Goal: Task Accomplishment & Management: Use online tool/utility

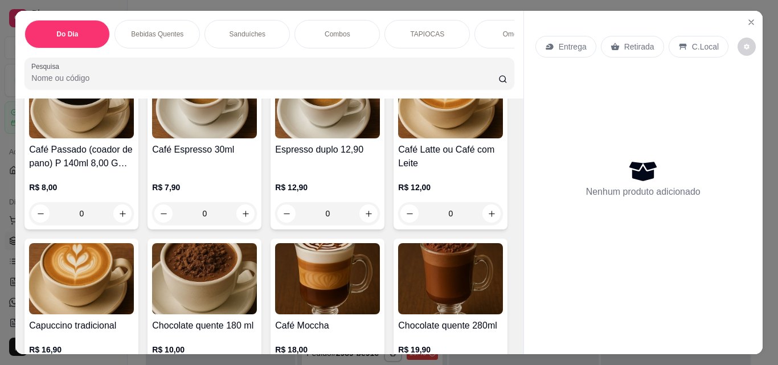
scroll to position [336, 0]
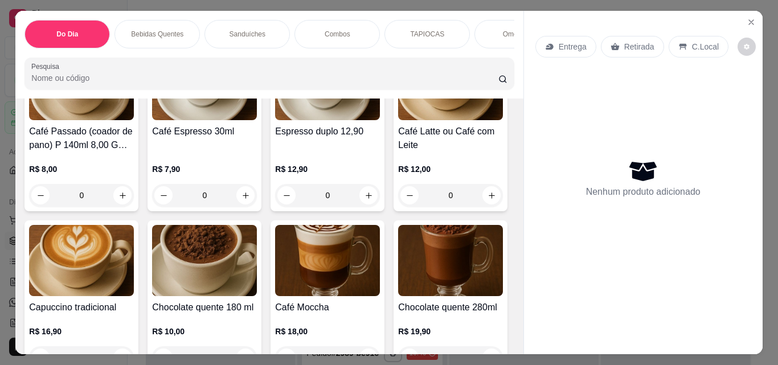
click at [398, 120] on img at bounding box center [450, 84] width 105 height 71
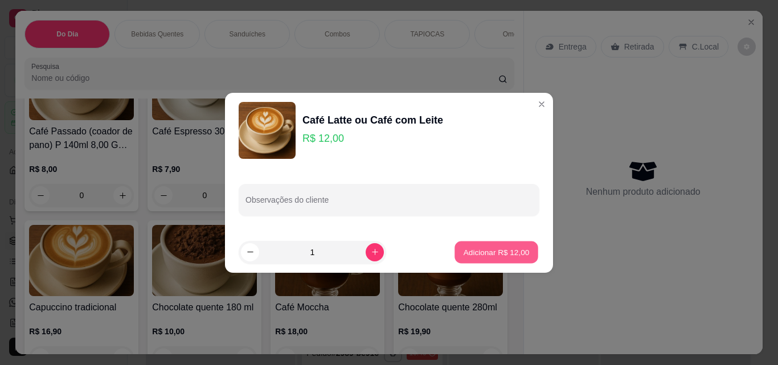
click at [488, 255] on p "Adicionar R$ 12,00" at bounding box center [497, 252] width 66 height 11
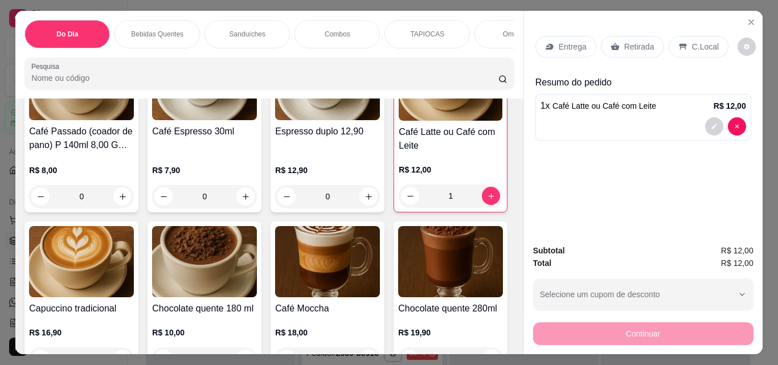
type input "1"
click at [501, 122] on div "Café Passado (coador de pano) P 140ml 8,00 G 10,00 R$ 8,00 0 Café Espresso 30ml…" at bounding box center [270, 297] width 490 height 507
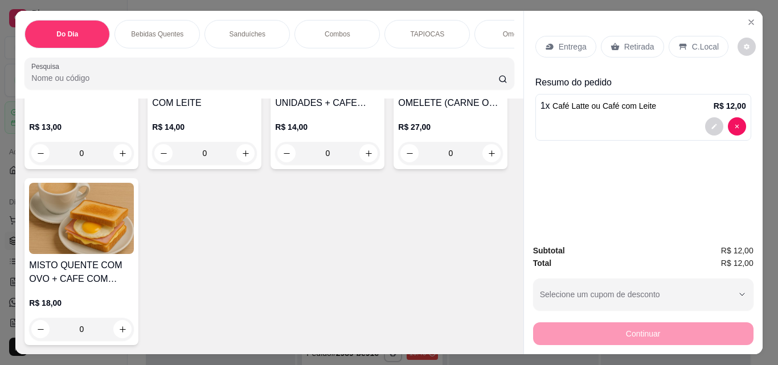
scroll to position [6707, 0]
drag, startPoint x: 505, startPoint y: 323, endPoint x: 230, endPoint y: 262, distance: 281.8
click at [230, 262] on div "Item avulso Do Dia Vitamina de Guaraná da Amazônia R$ 18,00 R$ 15,00 0 Açaí pur…" at bounding box center [269, 227] width 508 height 256
type input "1"
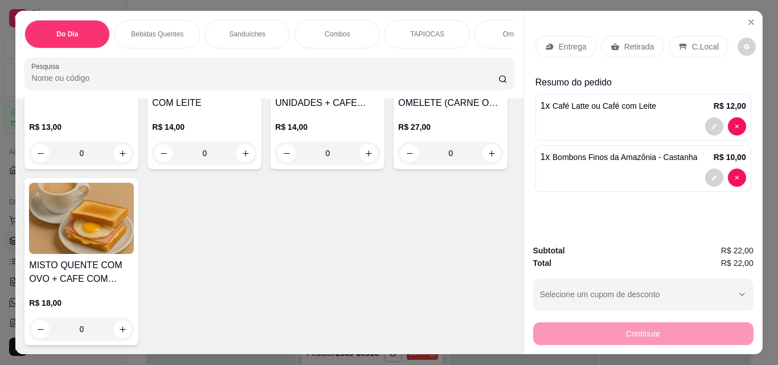
click at [692, 48] on p "C.Local" at bounding box center [705, 46] width 27 height 11
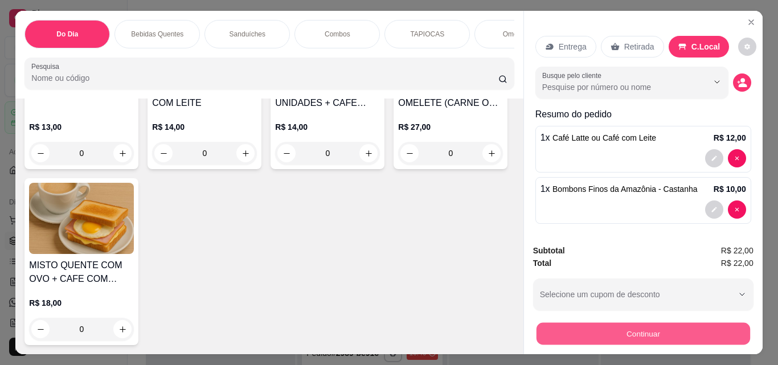
click at [652, 328] on button "Continuar" at bounding box center [643, 334] width 214 height 22
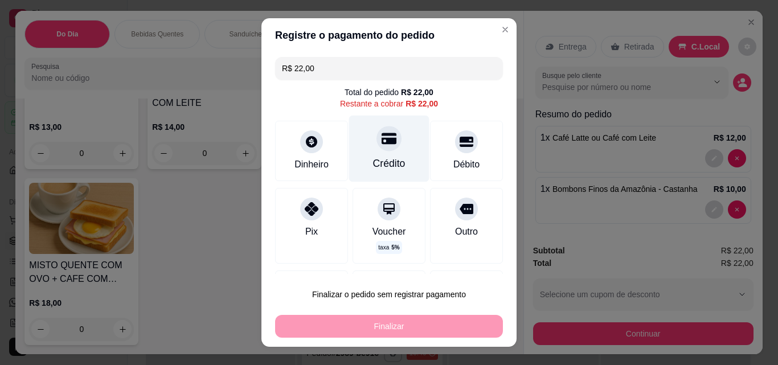
click at [383, 143] on icon at bounding box center [389, 138] width 15 height 11
type input "R$ 0,00"
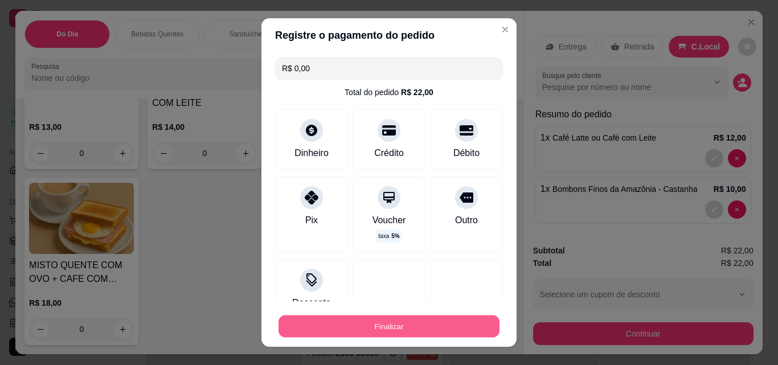
click at [411, 332] on button "Finalizar" at bounding box center [389, 327] width 221 height 22
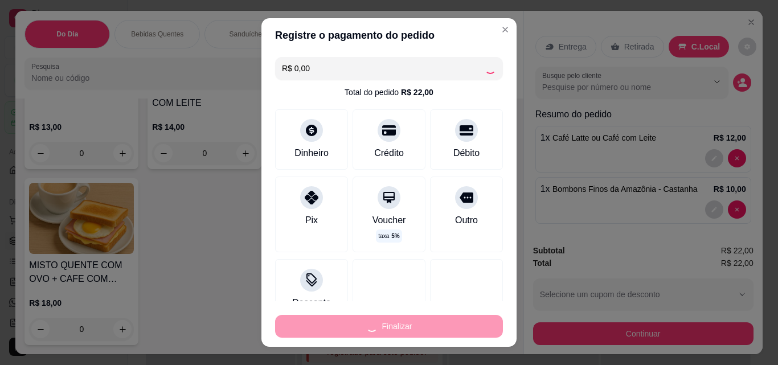
type input "0"
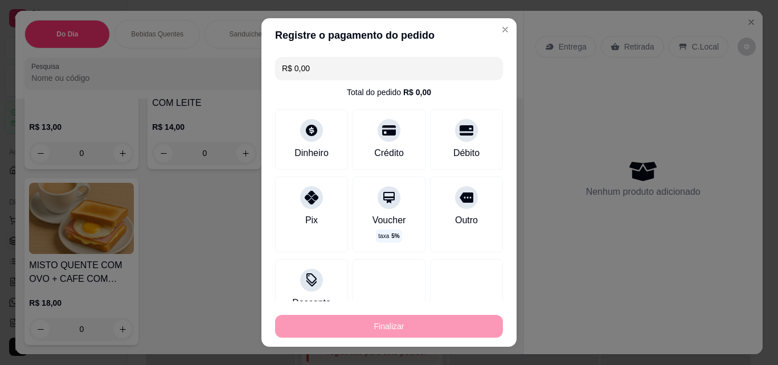
type input "-R$ 22,00"
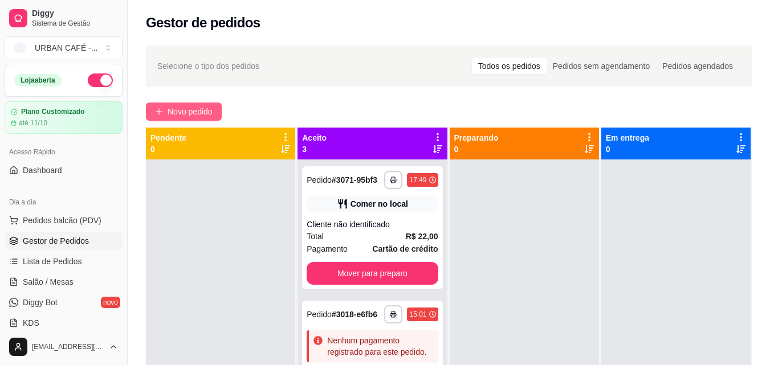
click at [180, 107] on span "Novo pedido" at bounding box center [190, 111] width 45 height 13
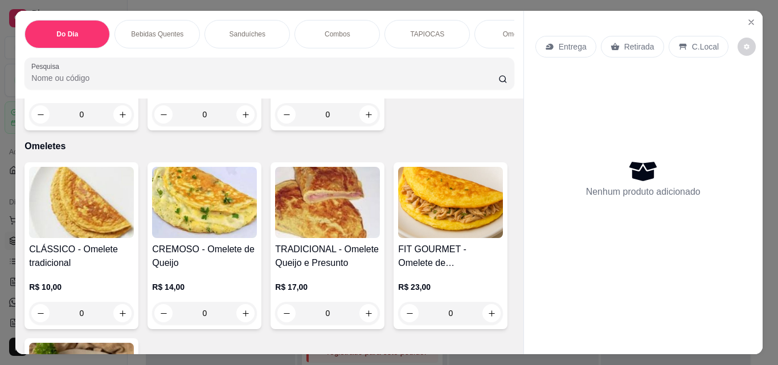
scroll to position [2130, 0]
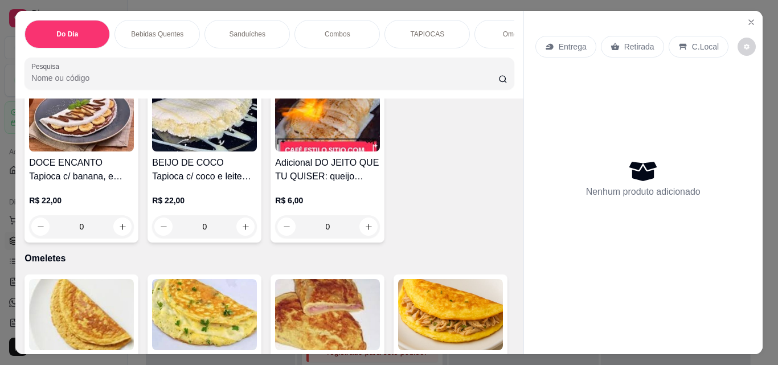
type input "1"
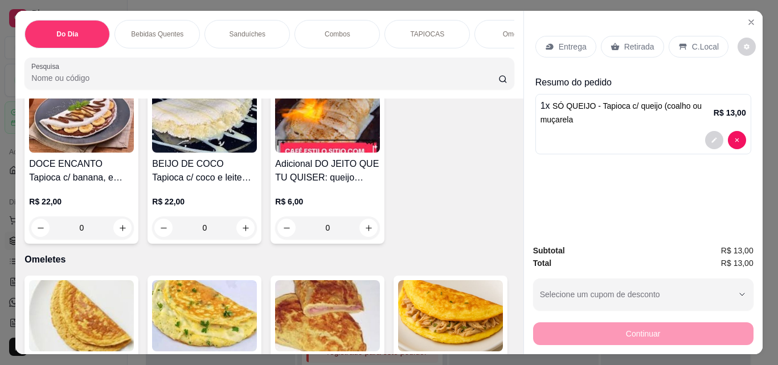
click at [638, 41] on p "Retirada" at bounding box center [640, 46] width 30 height 11
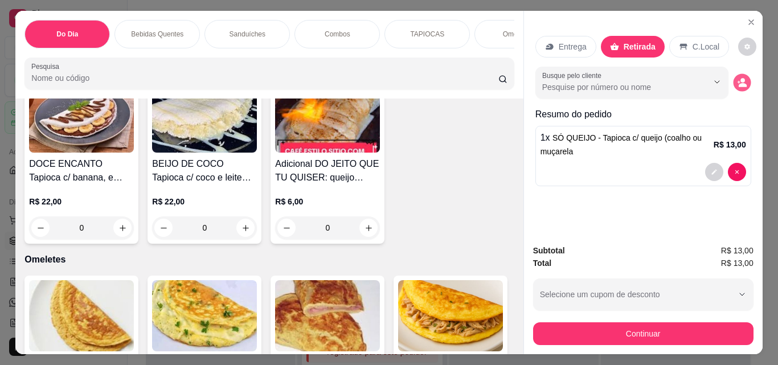
click at [740, 83] on icon "decrease-product-quantity" at bounding box center [743, 85] width 8 height 4
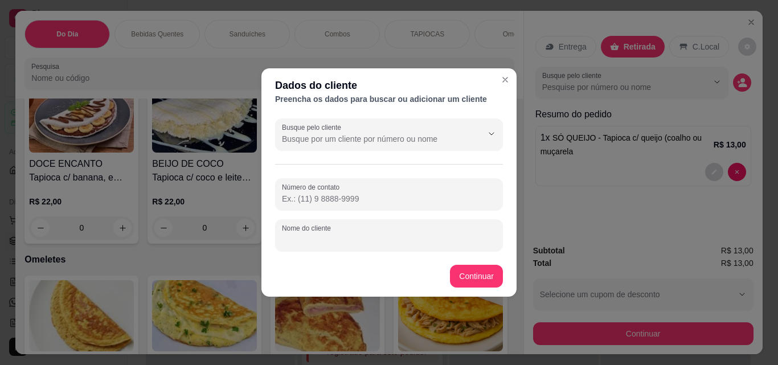
click at [437, 236] on input "Nome do cliente" at bounding box center [389, 239] width 214 height 11
type input "NEIDE"
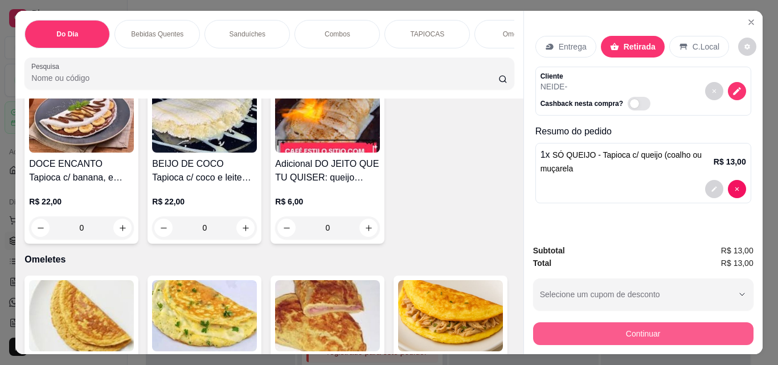
click at [593, 327] on button "Continuar" at bounding box center [643, 334] width 221 height 23
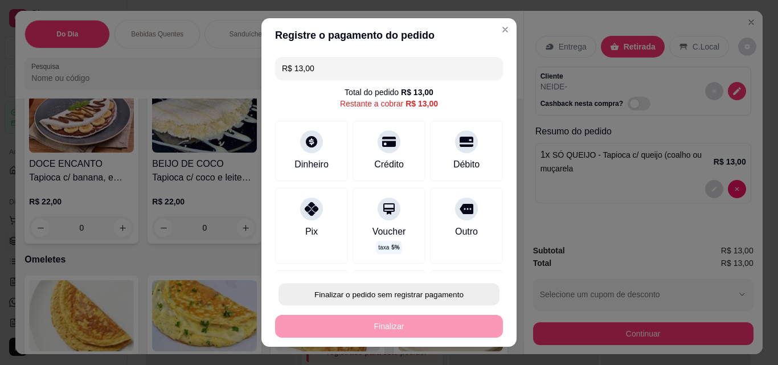
click at [418, 300] on button "Finalizar o pedido sem registrar pagamento" at bounding box center [389, 295] width 221 height 22
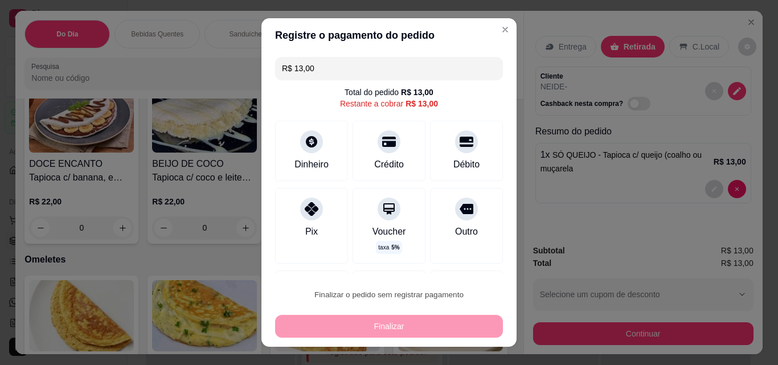
click at [456, 263] on button "Confirmar" at bounding box center [454, 262] width 40 height 17
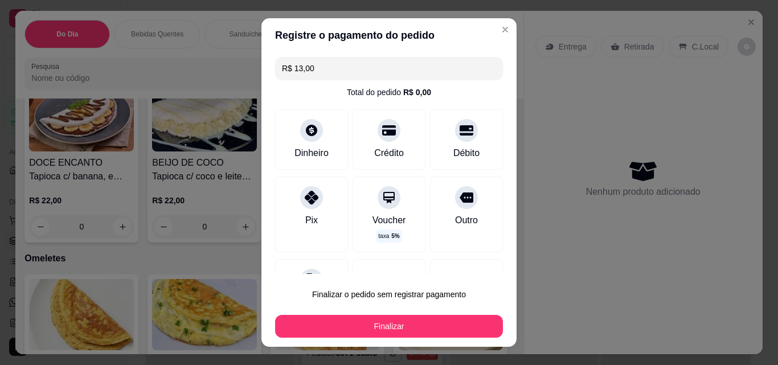
type input "0"
type input "R$ 0,00"
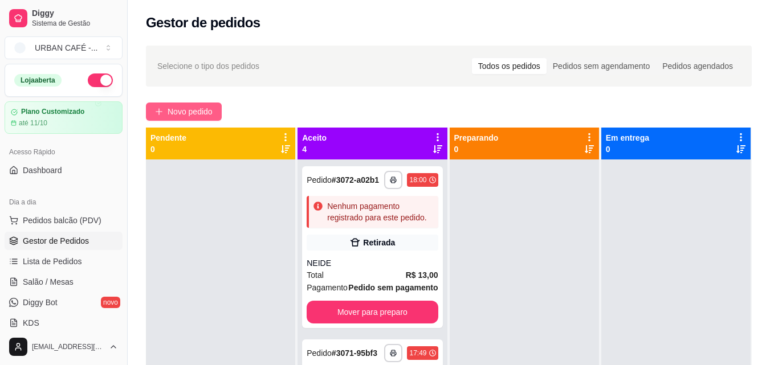
click at [195, 107] on span "Novo pedido" at bounding box center [190, 111] width 45 height 13
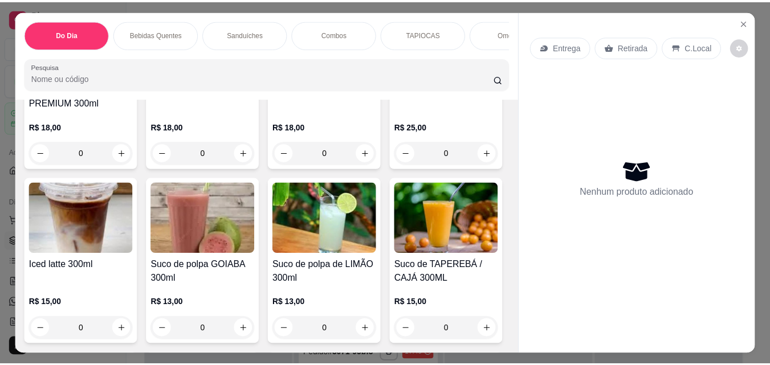
scroll to position [4222, 0]
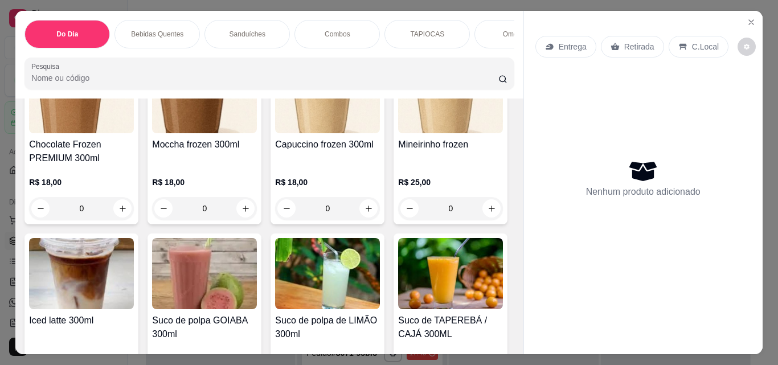
type input "1"
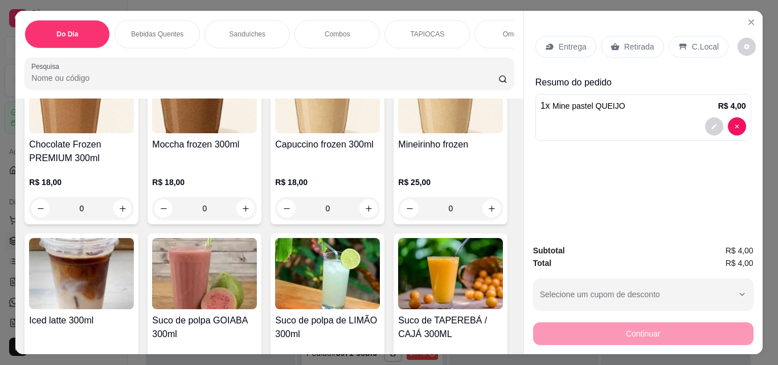
click at [637, 42] on p "Retirada" at bounding box center [640, 46] width 30 height 11
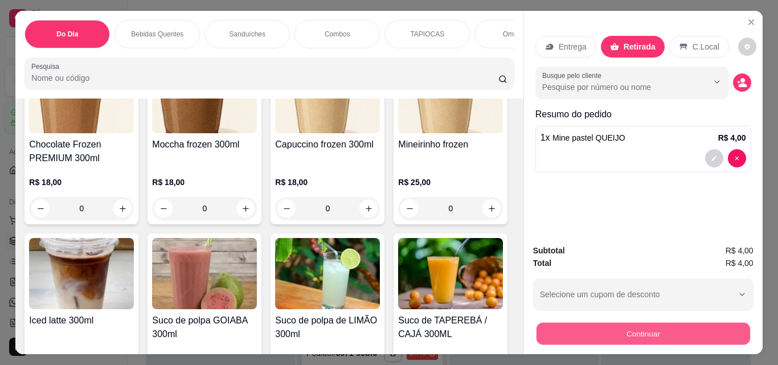
click at [633, 328] on button "Continuar" at bounding box center [643, 334] width 214 height 22
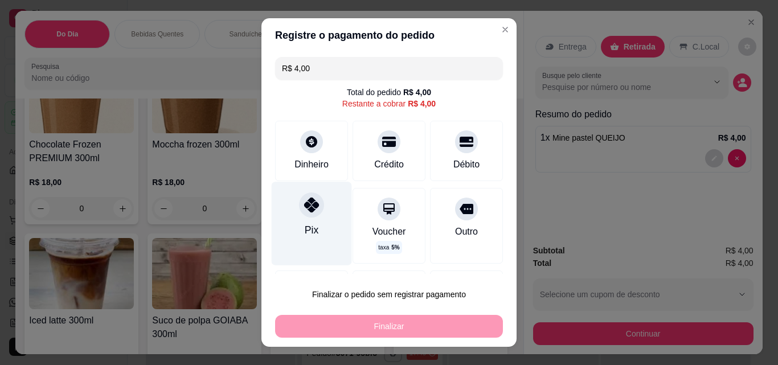
click at [303, 213] on div at bounding box center [311, 205] width 25 height 25
type input "R$ 0,00"
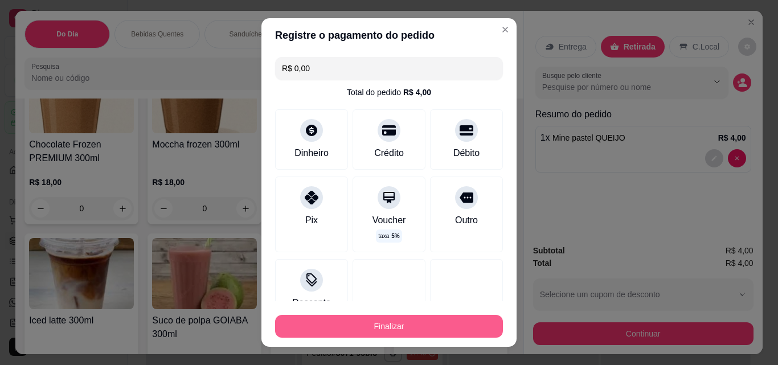
click at [372, 320] on button "Finalizar" at bounding box center [389, 326] width 228 height 23
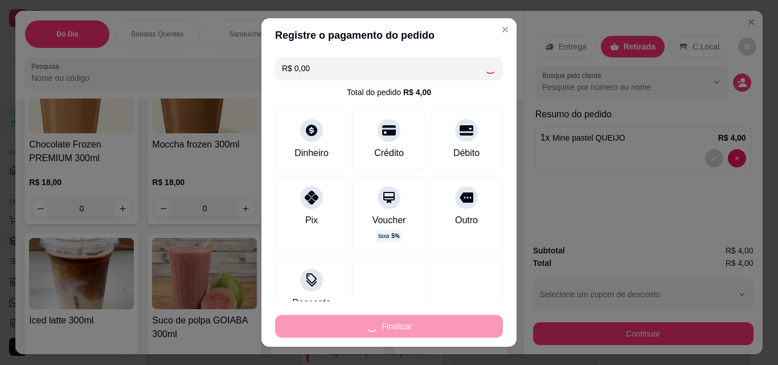
type input "0"
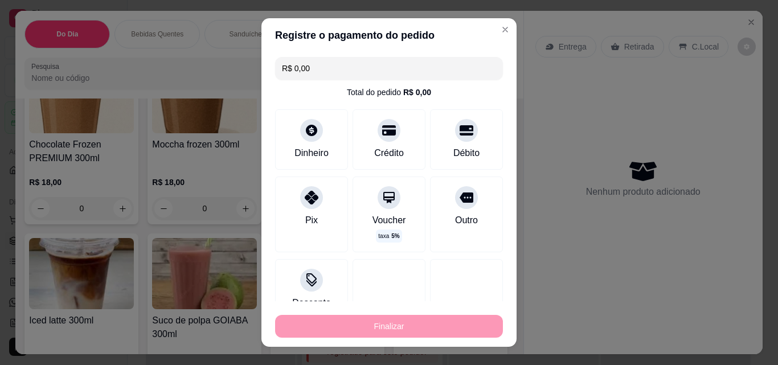
type input "-R$ 4,00"
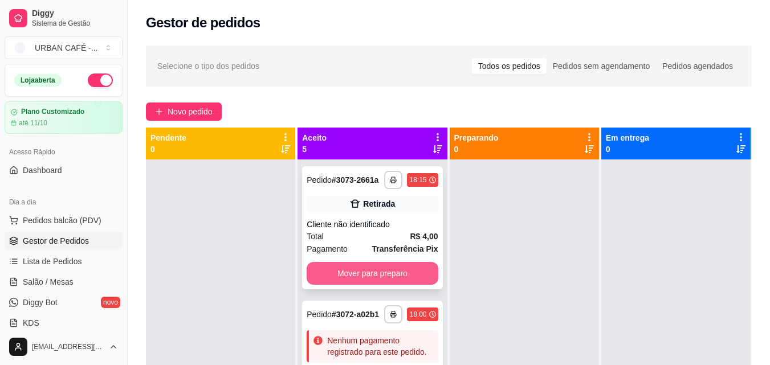
click at [378, 276] on button "Mover para preparo" at bounding box center [372, 273] width 131 height 23
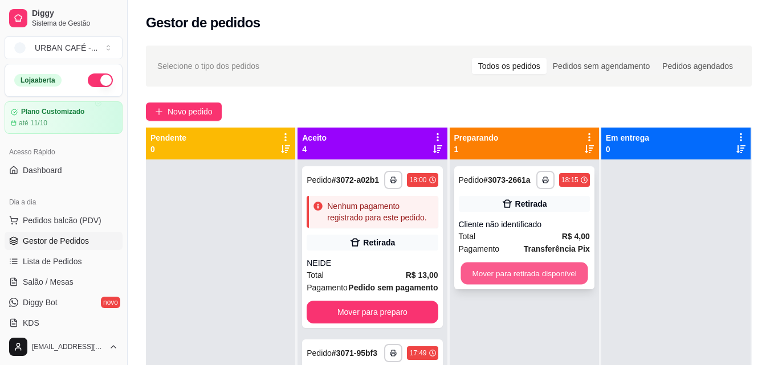
click at [486, 275] on button "Mover para retirada disponível" at bounding box center [523, 274] width 127 height 22
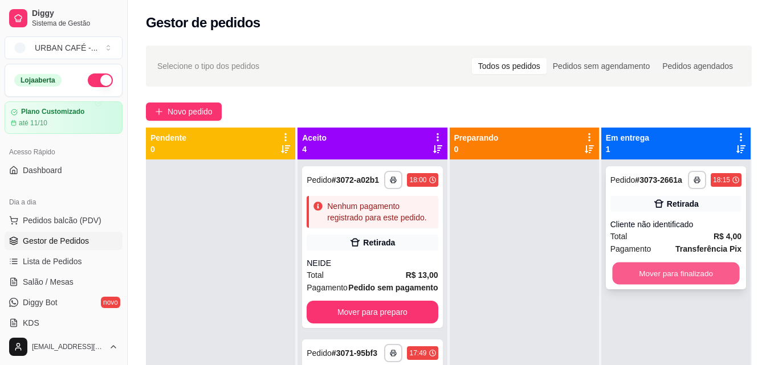
click at [679, 273] on button "Mover para finalizado" at bounding box center [675, 274] width 127 height 22
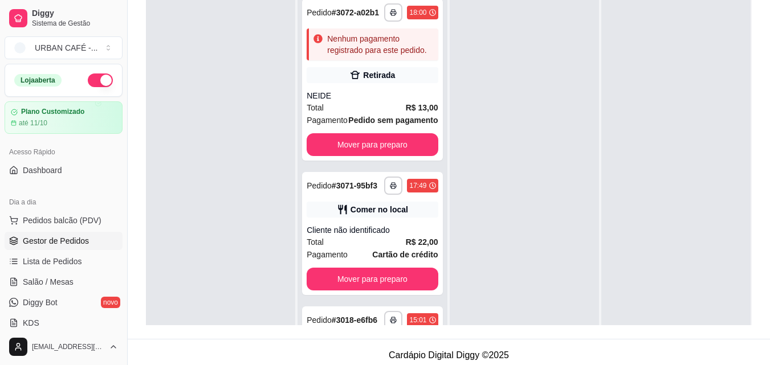
scroll to position [174, 0]
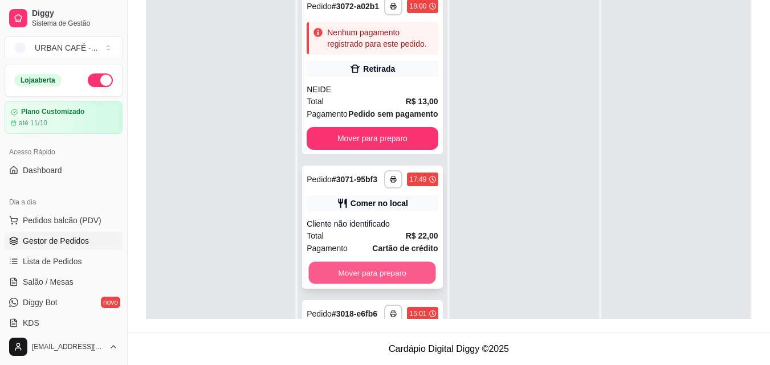
click at [402, 284] on button "Mover para preparo" at bounding box center [372, 273] width 127 height 22
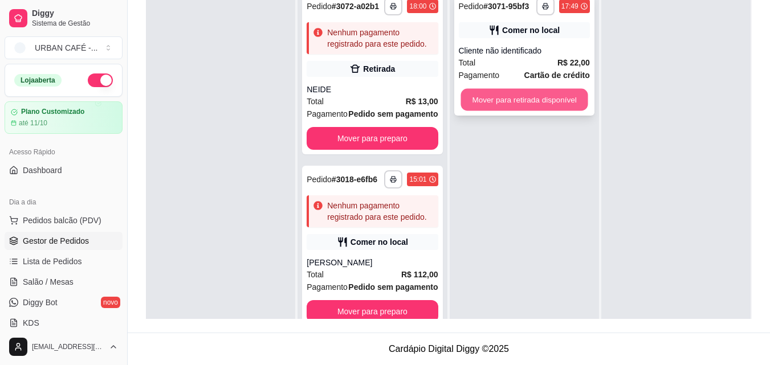
click at [554, 93] on button "Mover para retirada disponível" at bounding box center [523, 100] width 127 height 22
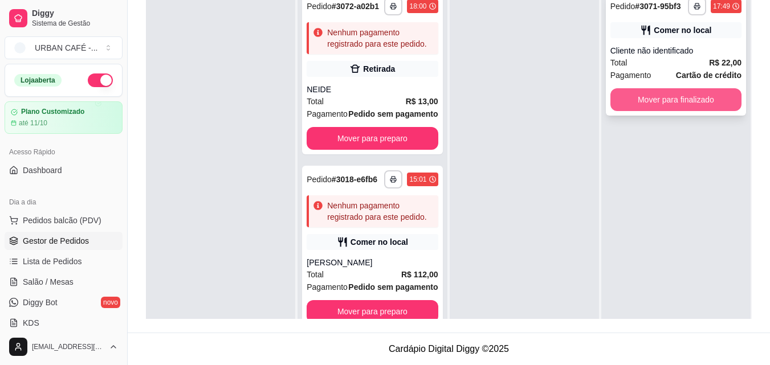
click at [707, 90] on button "Mover para finalizado" at bounding box center [675, 99] width 131 height 23
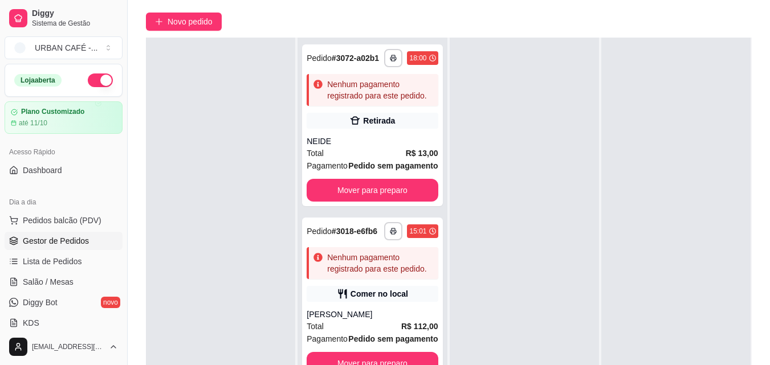
scroll to position [0, 0]
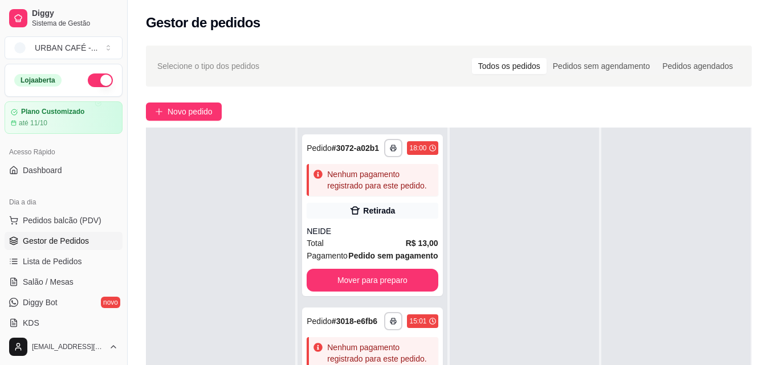
click at [447, 110] on div "Novo pedido" at bounding box center [449, 112] width 606 height 18
click at [183, 112] on span "Novo pedido" at bounding box center [190, 111] width 45 height 13
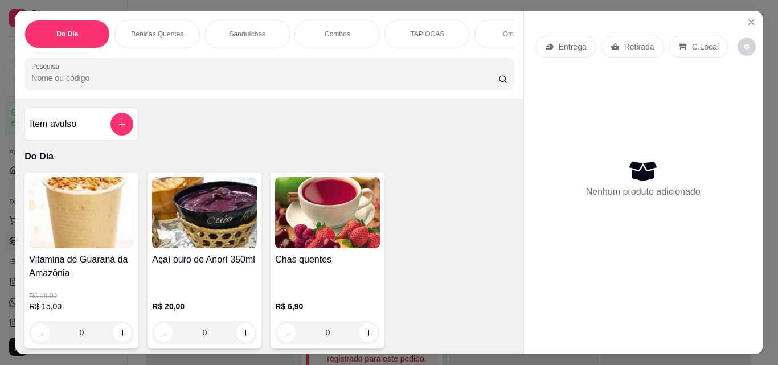
click at [226, 83] on input "Pesquisa" at bounding box center [264, 77] width 467 height 11
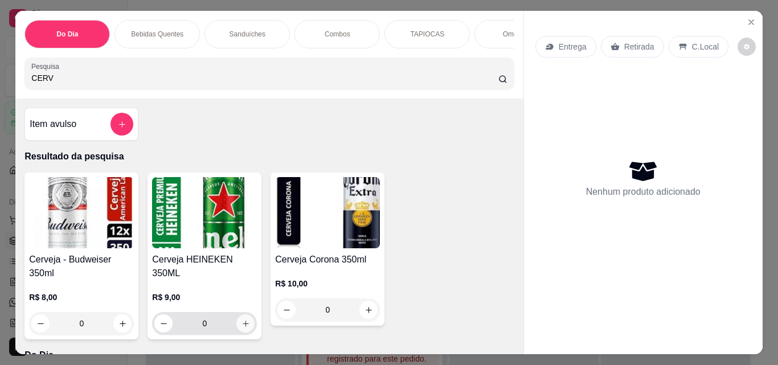
type input "CERV"
click at [242, 320] on icon "increase-product-quantity" at bounding box center [246, 324] width 9 height 9
type input "1"
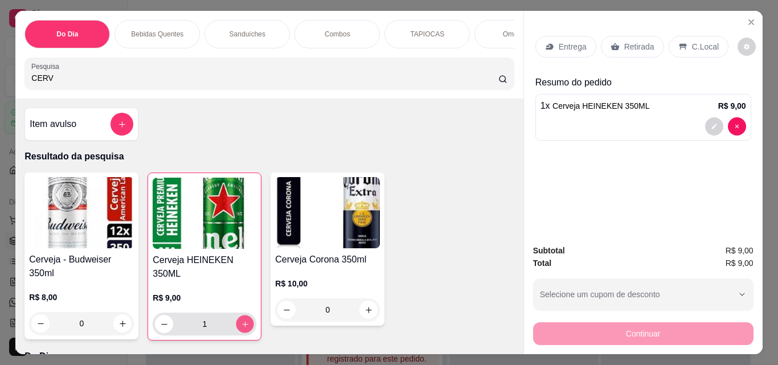
click at [242, 320] on icon "increase-product-quantity" at bounding box center [245, 324] width 9 height 9
type input "2"
click at [679, 42] on icon at bounding box center [683, 46] width 9 height 9
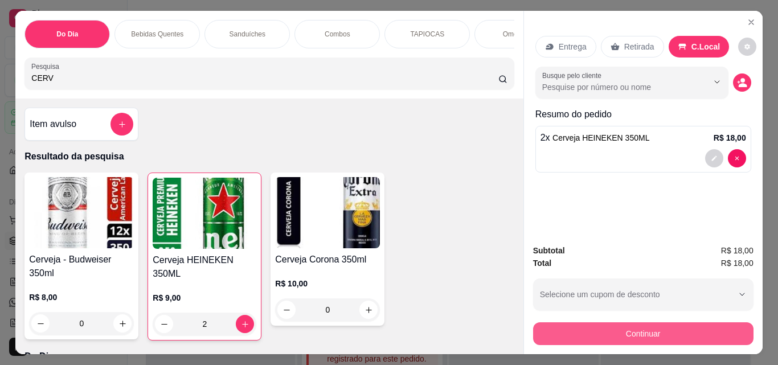
click at [610, 325] on button "Continuar" at bounding box center [643, 334] width 221 height 23
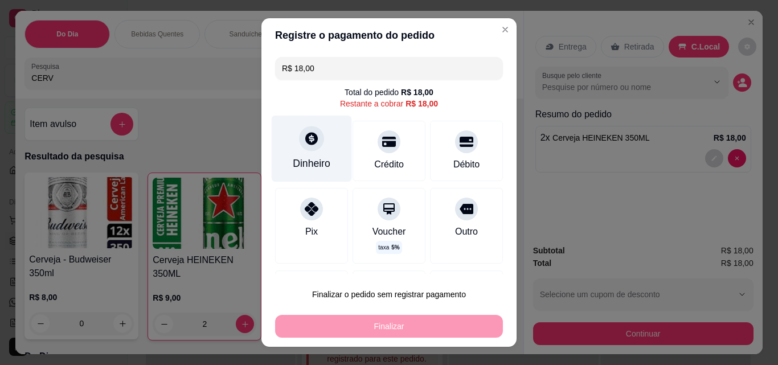
click at [304, 146] on icon at bounding box center [311, 138] width 15 height 15
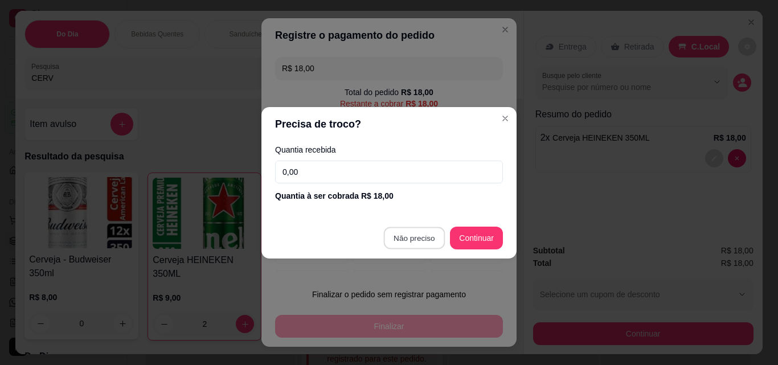
type input "R$ 0,00"
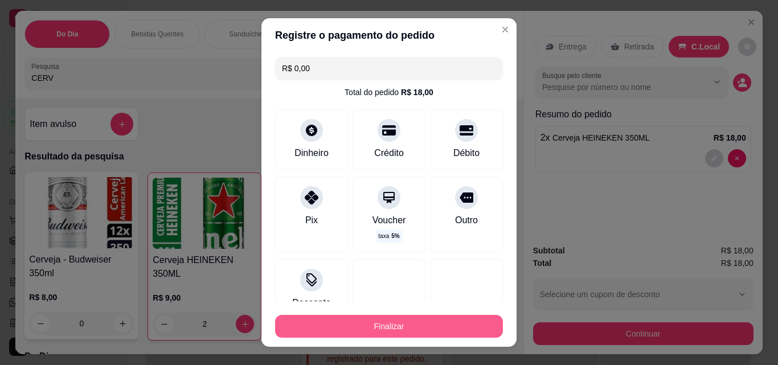
click at [423, 328] on button "Finalizar" at bounding box center [389, 326] width 228 height 23
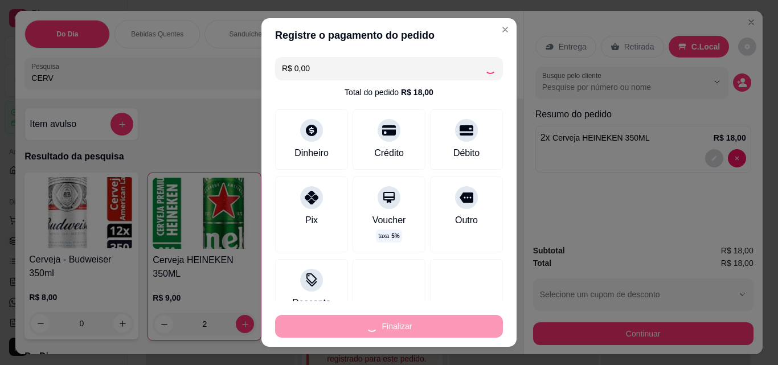
type input "0"
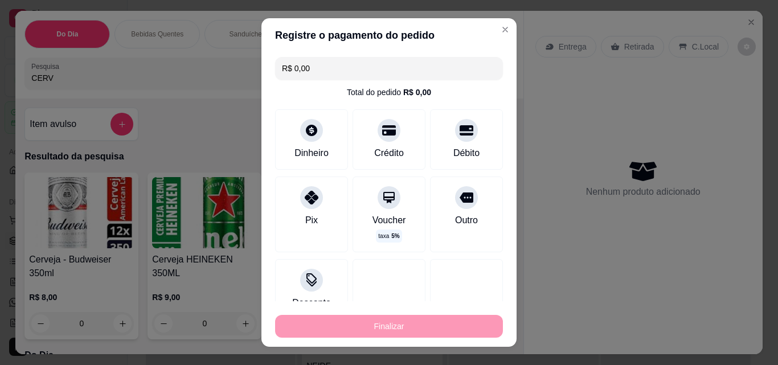
type input "-R$ 18,00"
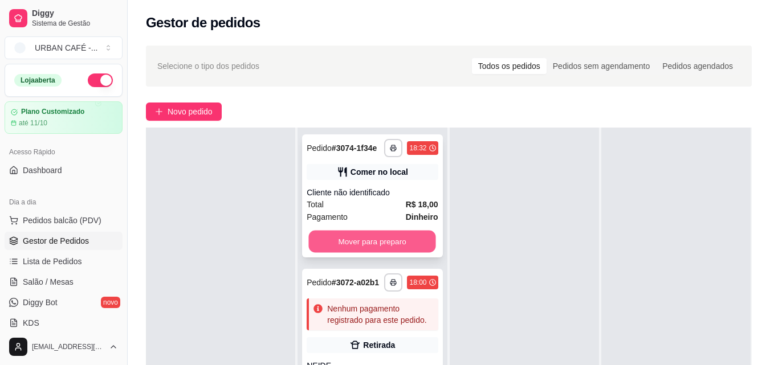
click at [382, 247] on button "Mover para preparo" at bounding box center [372, 242] width 127 height 22
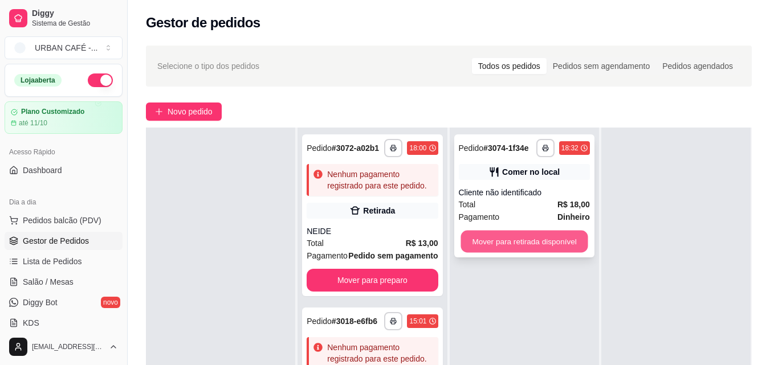
click at [530, 246] on button "Mover para retirada disponível" at bounding box center [523, 242] width 127 height 22
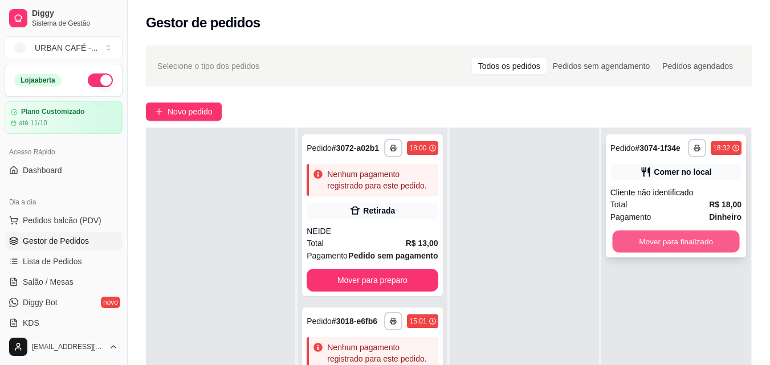
click at [640, 242] on button "Mover para finalizado" at bounding box center [675, 242] width 127 height 22
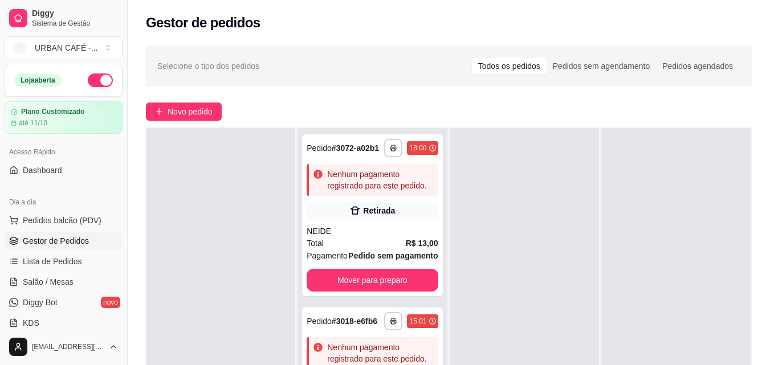
click at [88, 78] on button "button" at bounding box center [100, 81] width 25 height 14
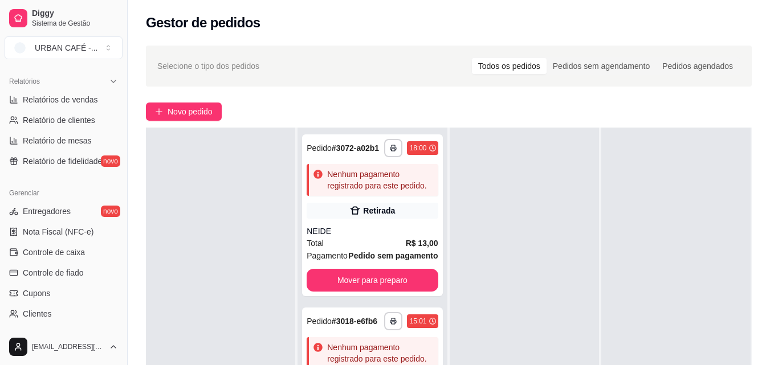
scroll to position [348, 0]
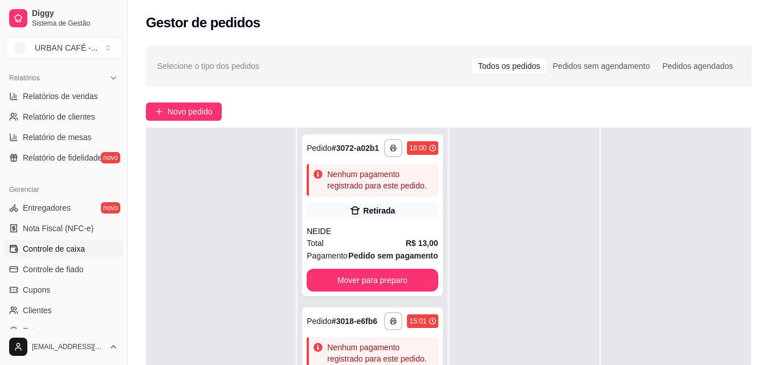
click at [74, 248] on span "Controle de caixa" at bounding box center [54, 248] width 62 height 11
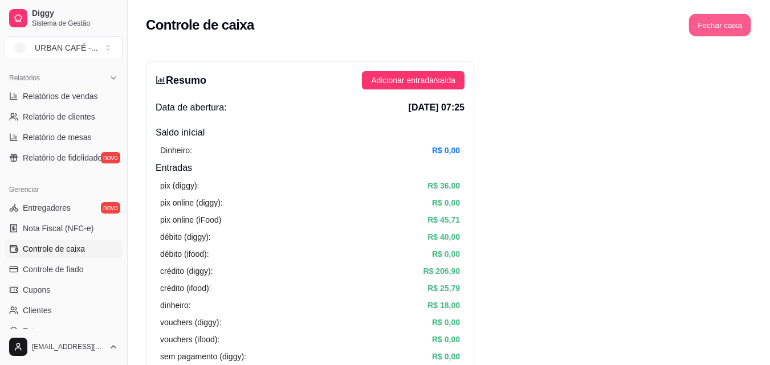
click at [723, 29] on button "Fechar caixa" at bounding box center [720, 25] width 62 height 22
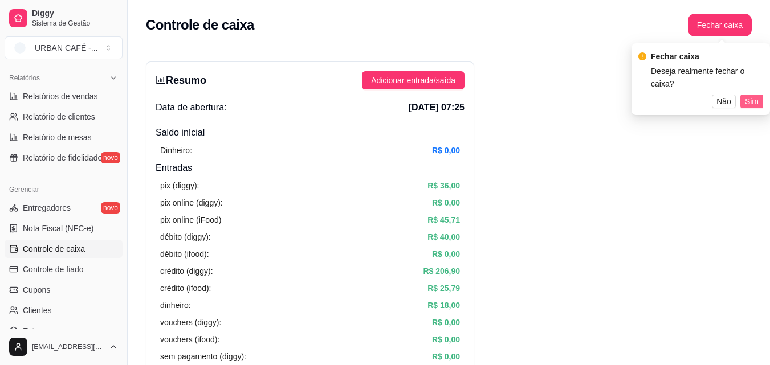
click at [753, 95] on span "Sim" at bounding box center [752, 101] width 14 height 13
